Goal: Information Seeking & Learning: Learn about a topic

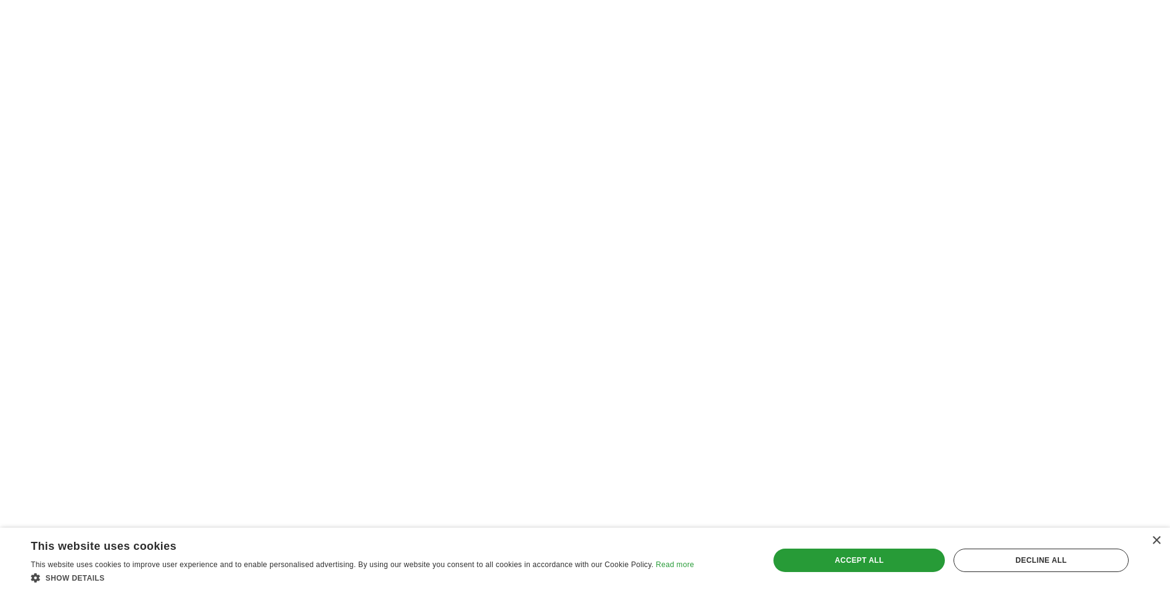
scroll to position [1974, 0]
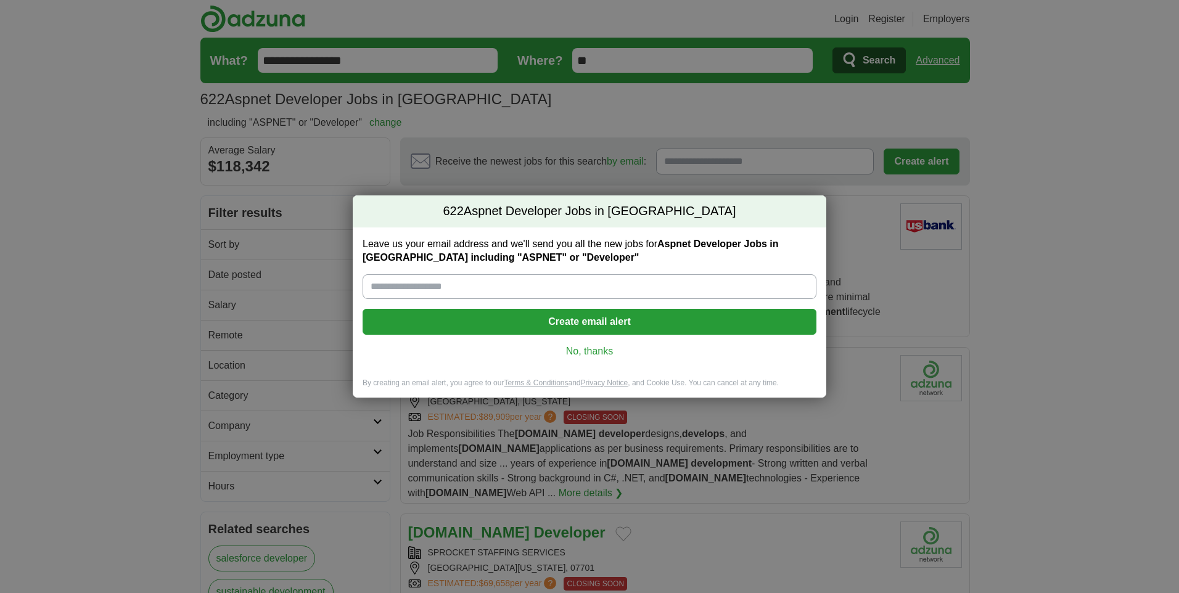
click at [574, 349] on link "No, thanks" at bounding box center [590, 352] width 434 height 14
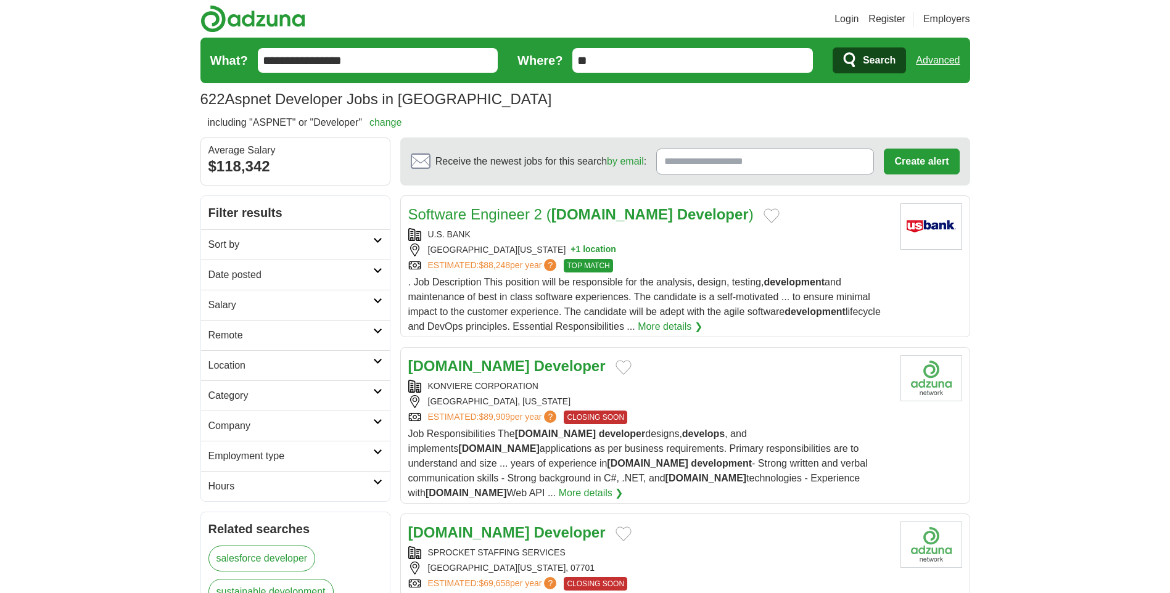
click at [534, 368] on strong "Developer" at bounding box center [570, 366] width 72 height 17
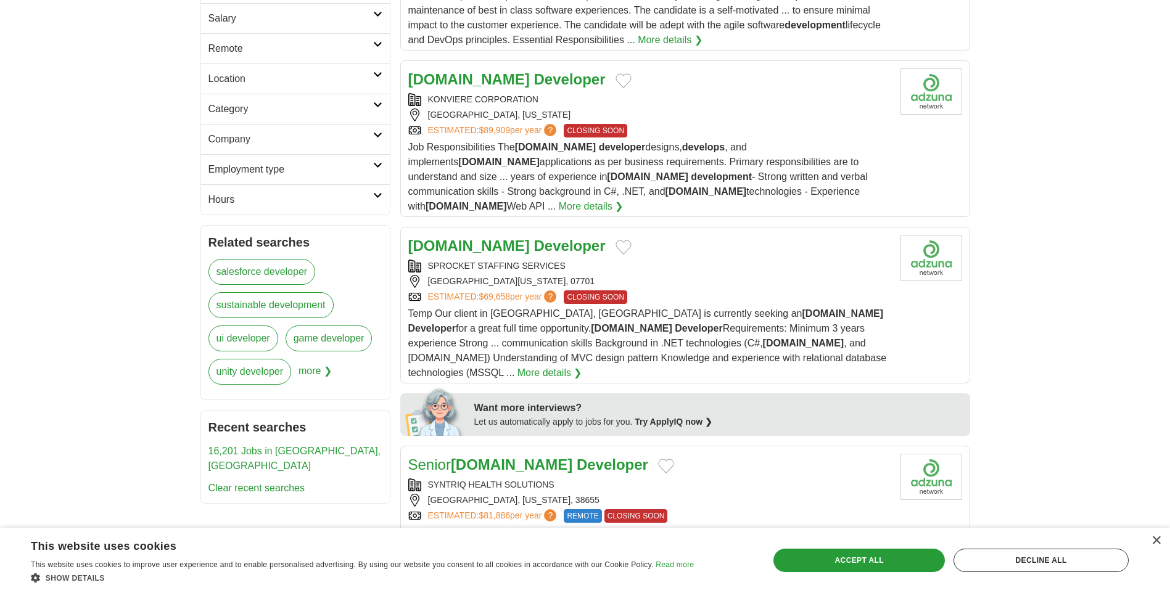
scroll to position [308, 0]
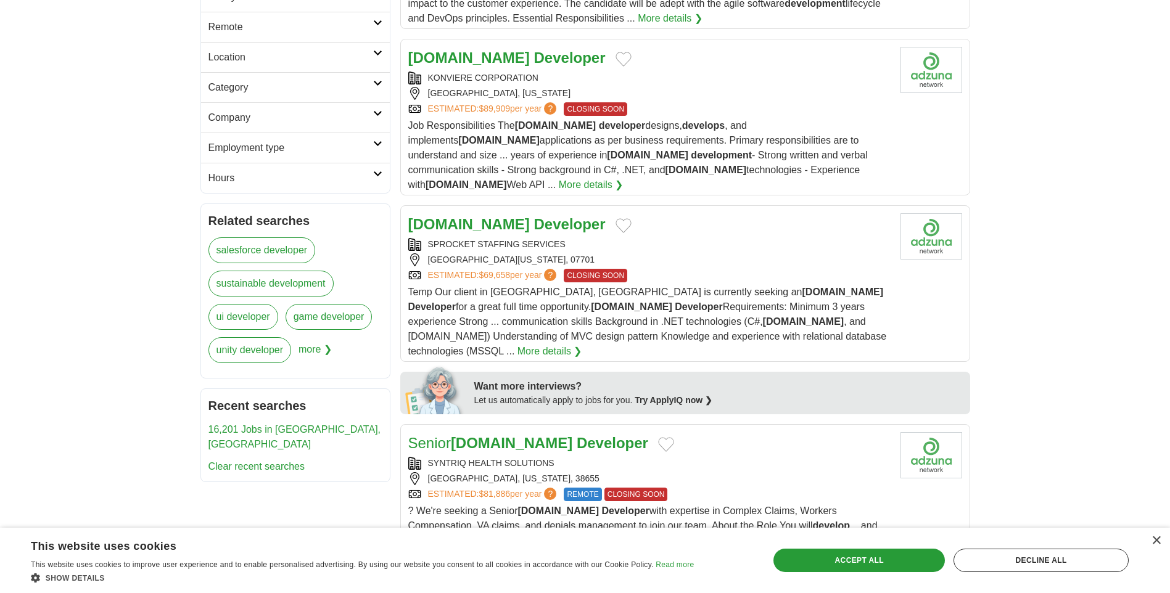
click at [534, 216] on strong "Developer" at bounding box center [570, 224] width 72 height 17
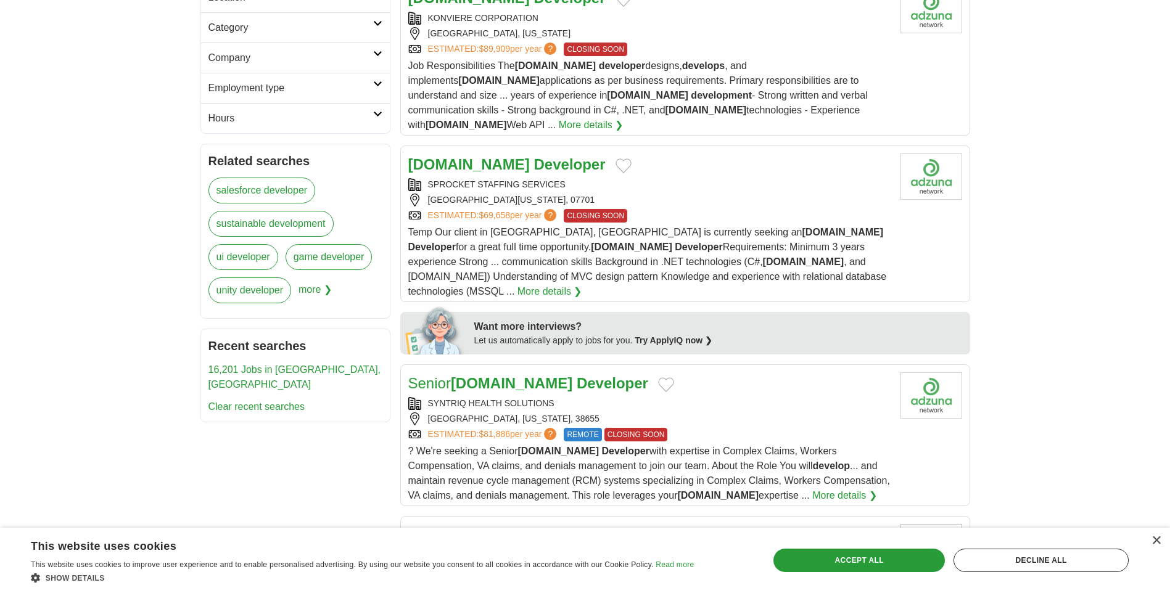
scroll to position [555, 0]
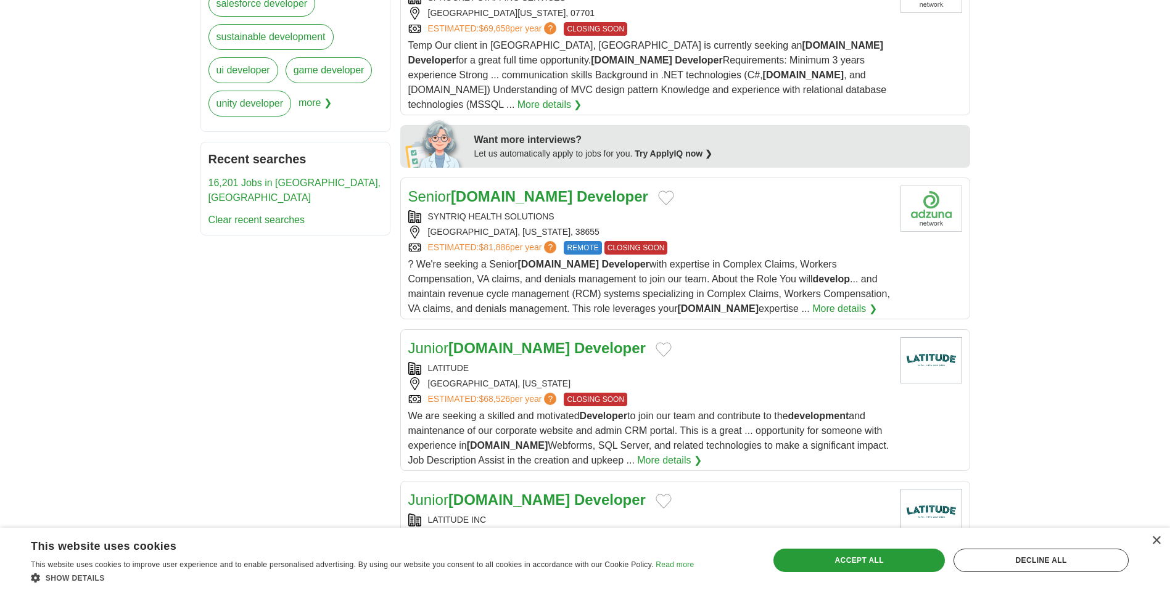
click at [496, 340] on strong "[DOMAIN_NAME]" at bounding box center [508, 348] width 121 height 17
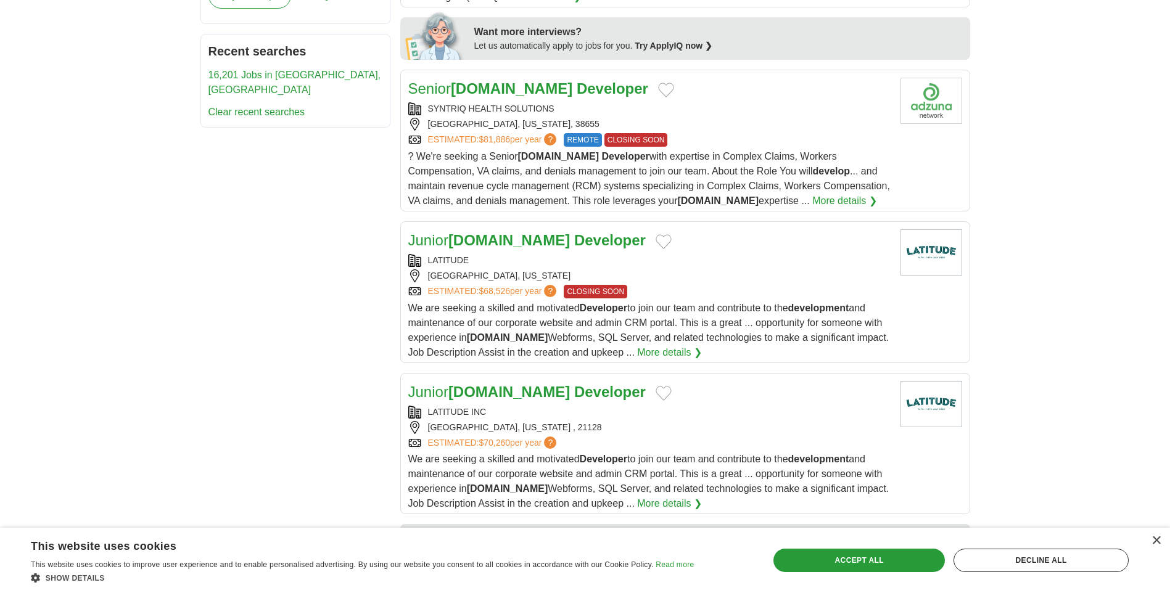
scroll to position [678, 0]
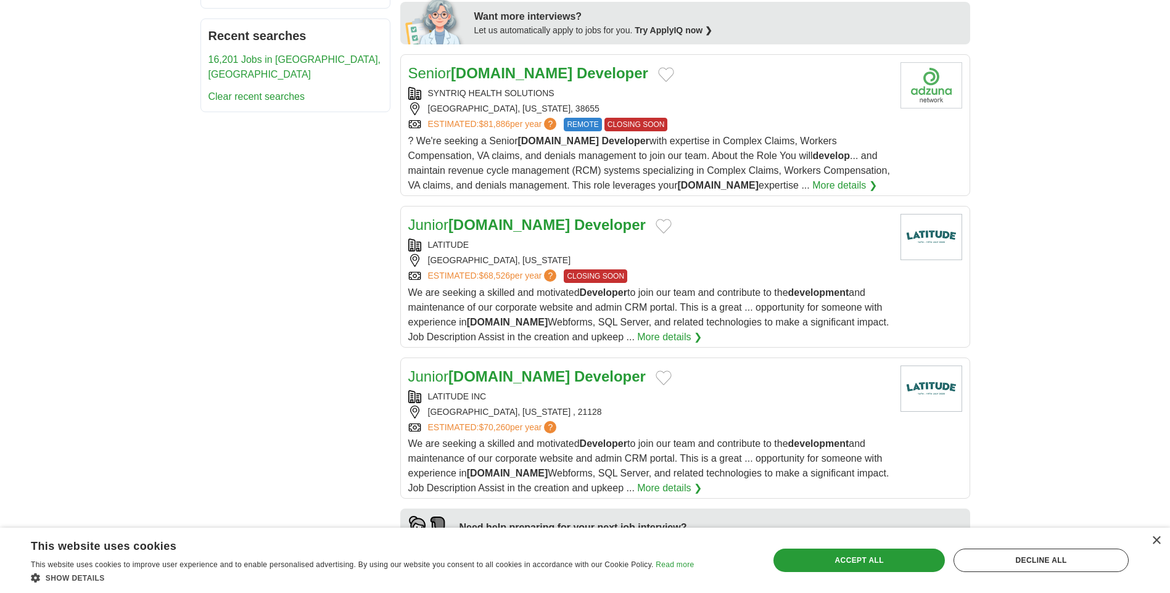
click at [574, 368] on strong "Developer" at bounding box center [610, 376] width 72 height 17
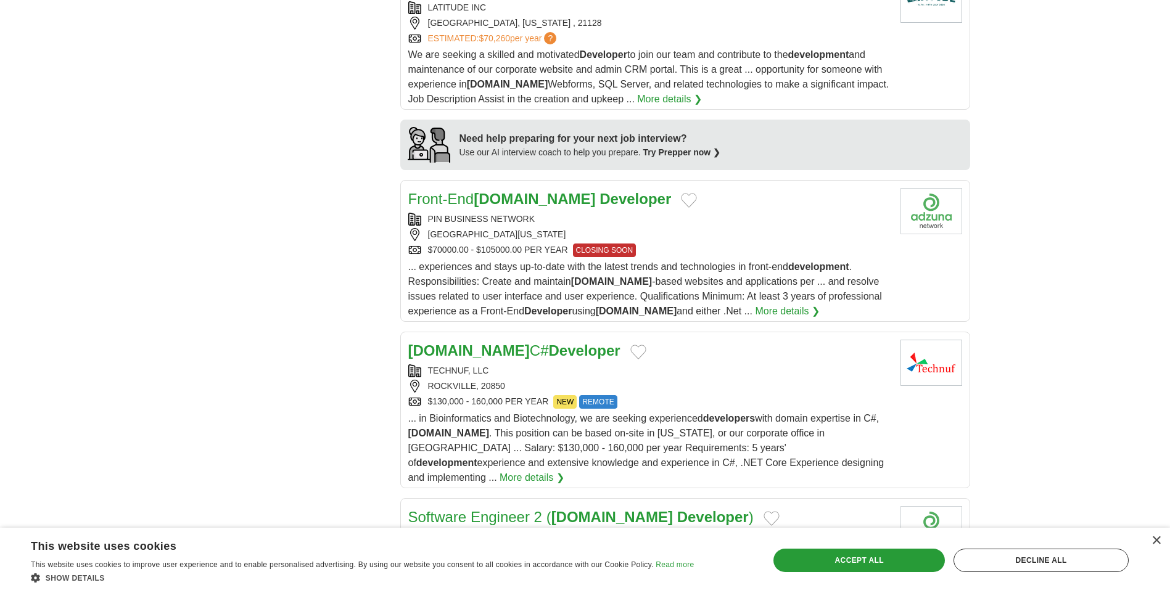
scroll to position [1110, 0]
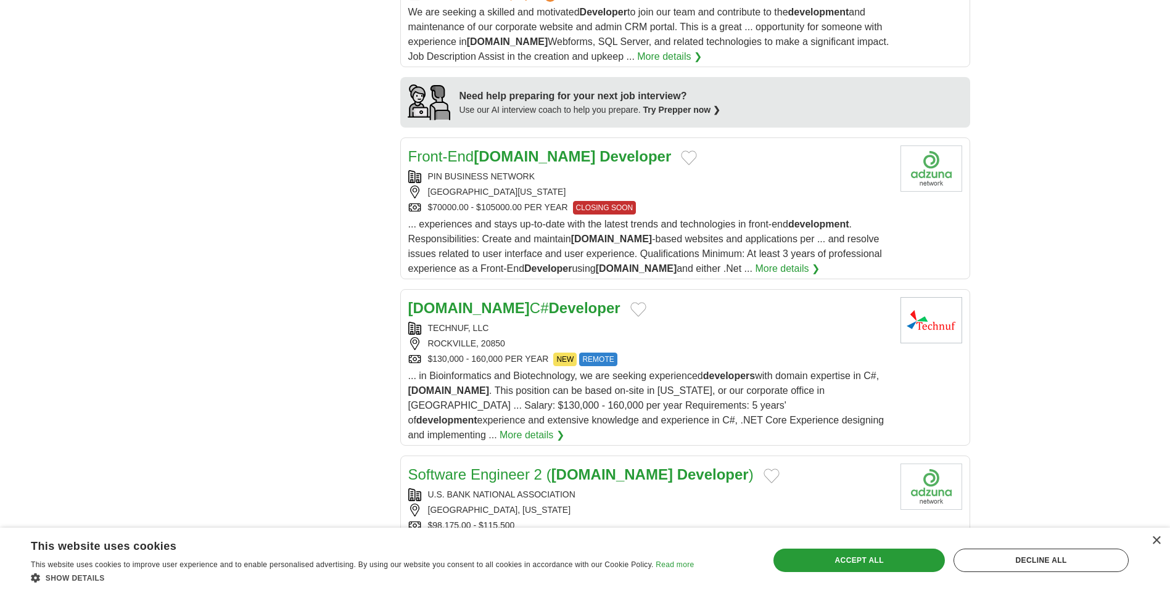
click at [485, 300] on link "[DOMAIN_NAME] C# Developer" at bounding box center [514, 308] width 212 height 17
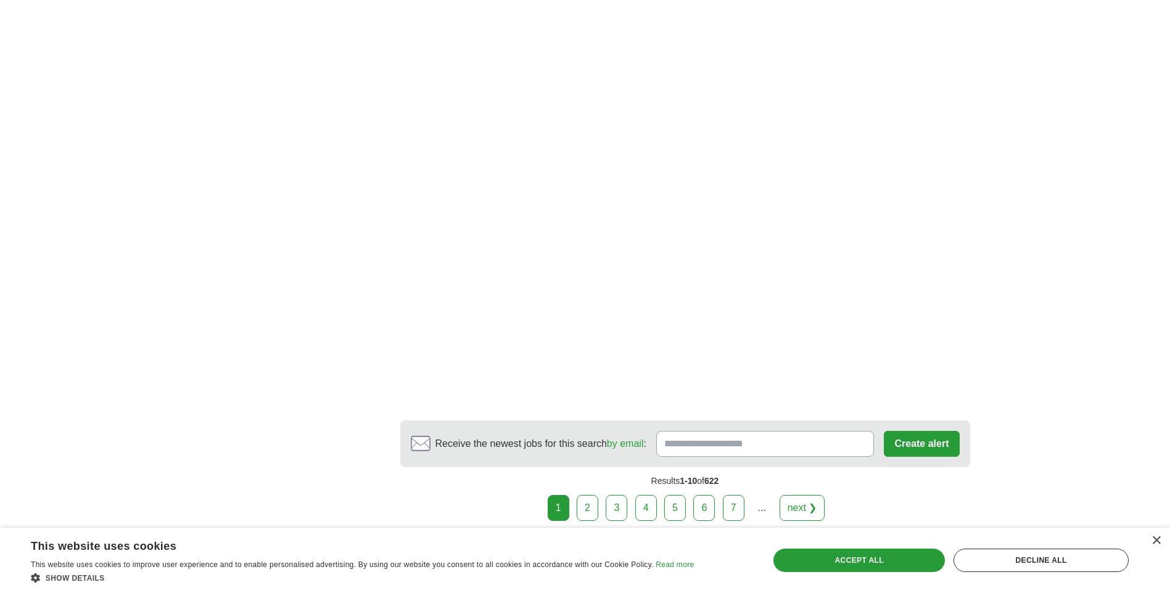
scroll to position [2035, 0]
